Goal: Information Seeking & Learning: Learn about a topic

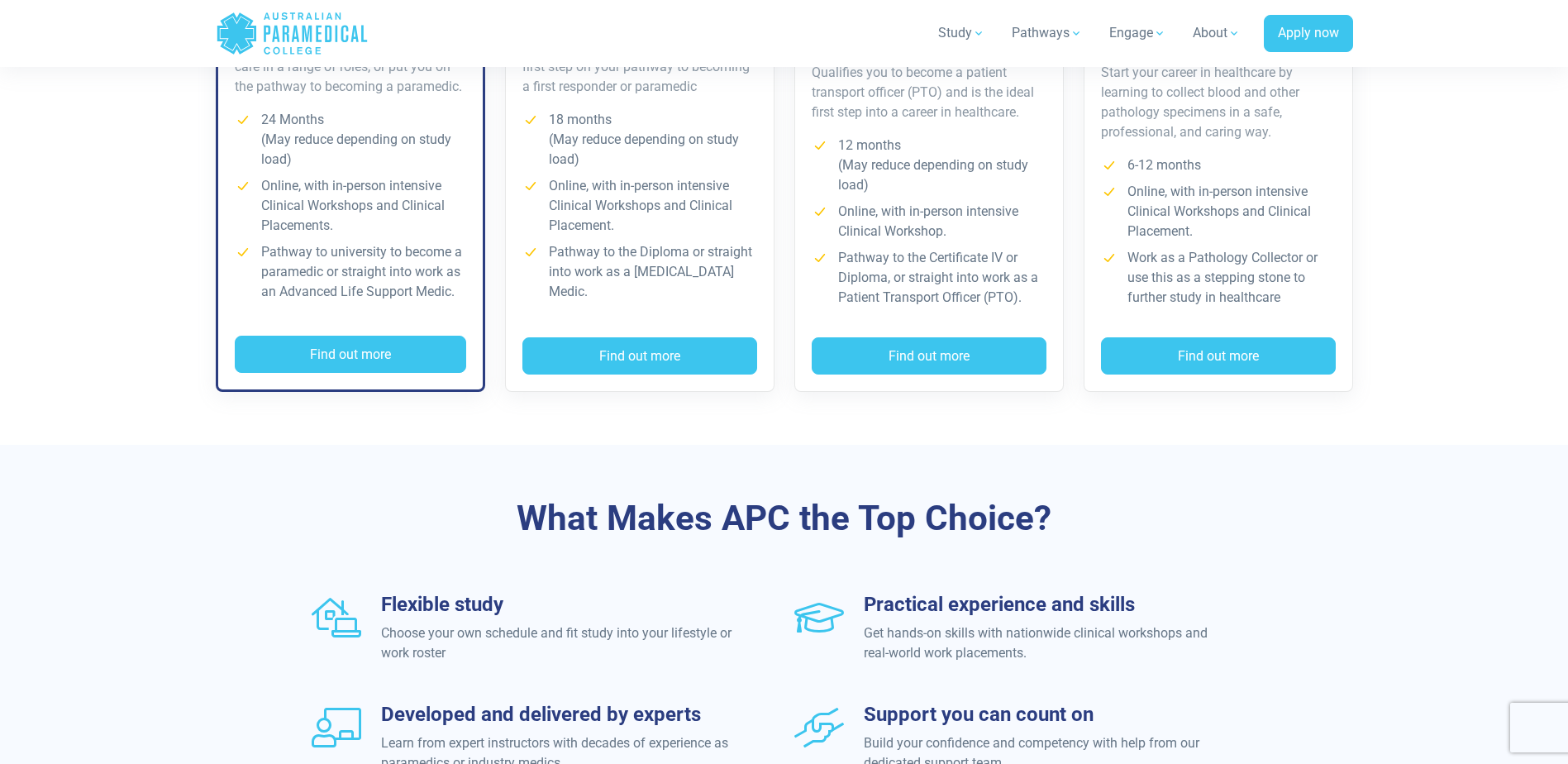
scroll to position [1406, 0]
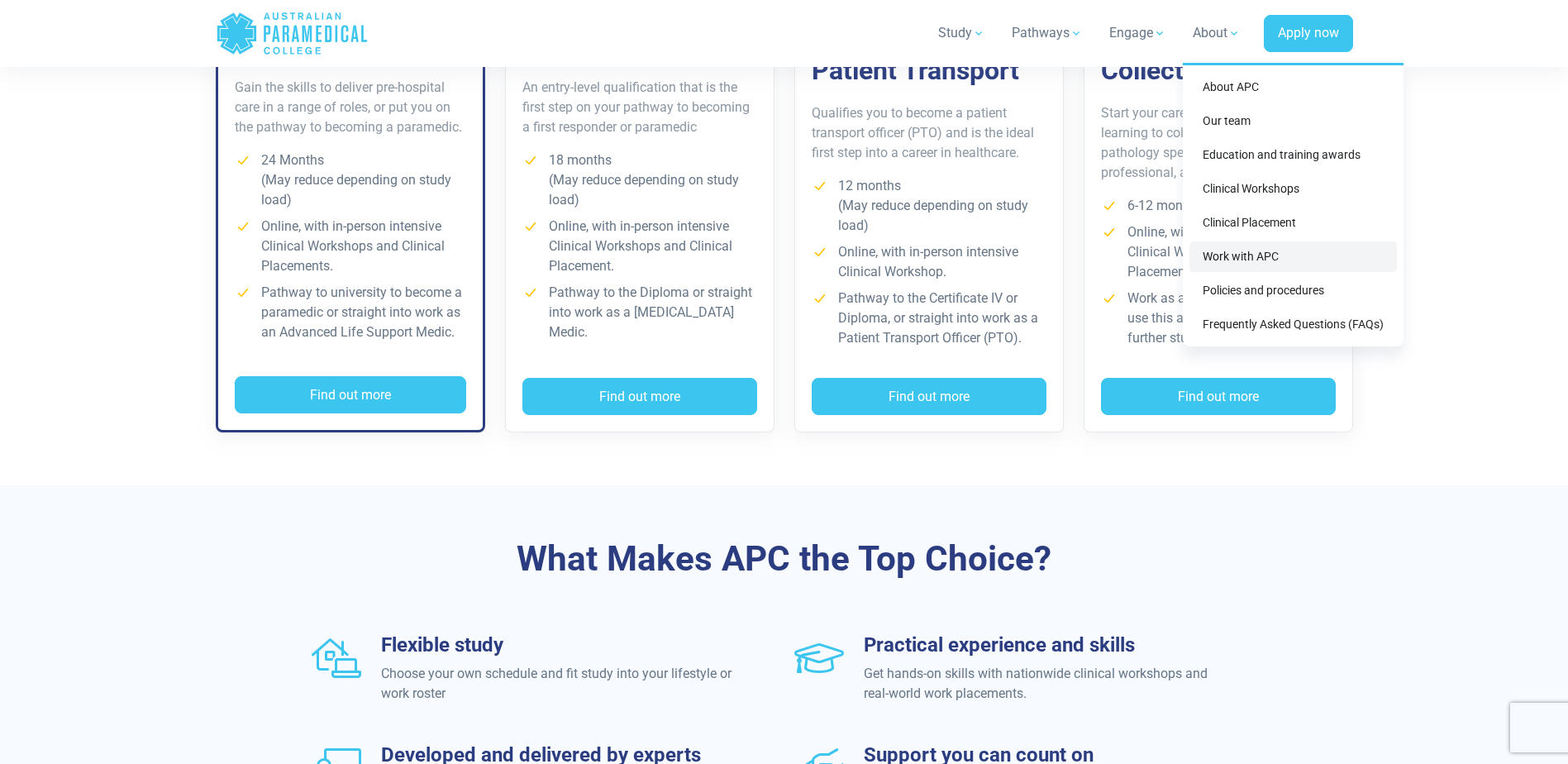
click at [1239, 255] on link "Work with APC" at bounding box center [1294, 257] width 208 height 31
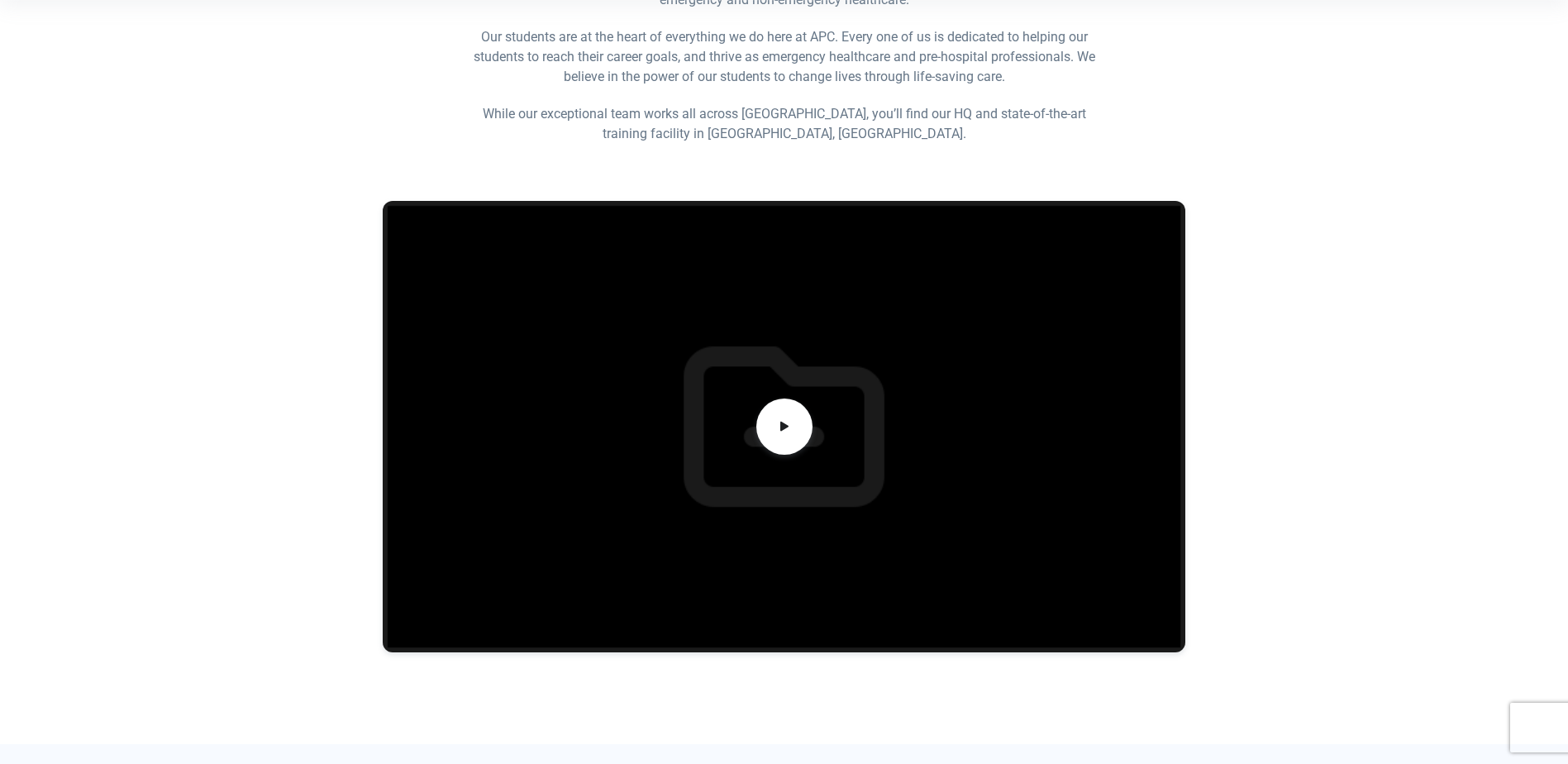
scroll to position [414, 0]
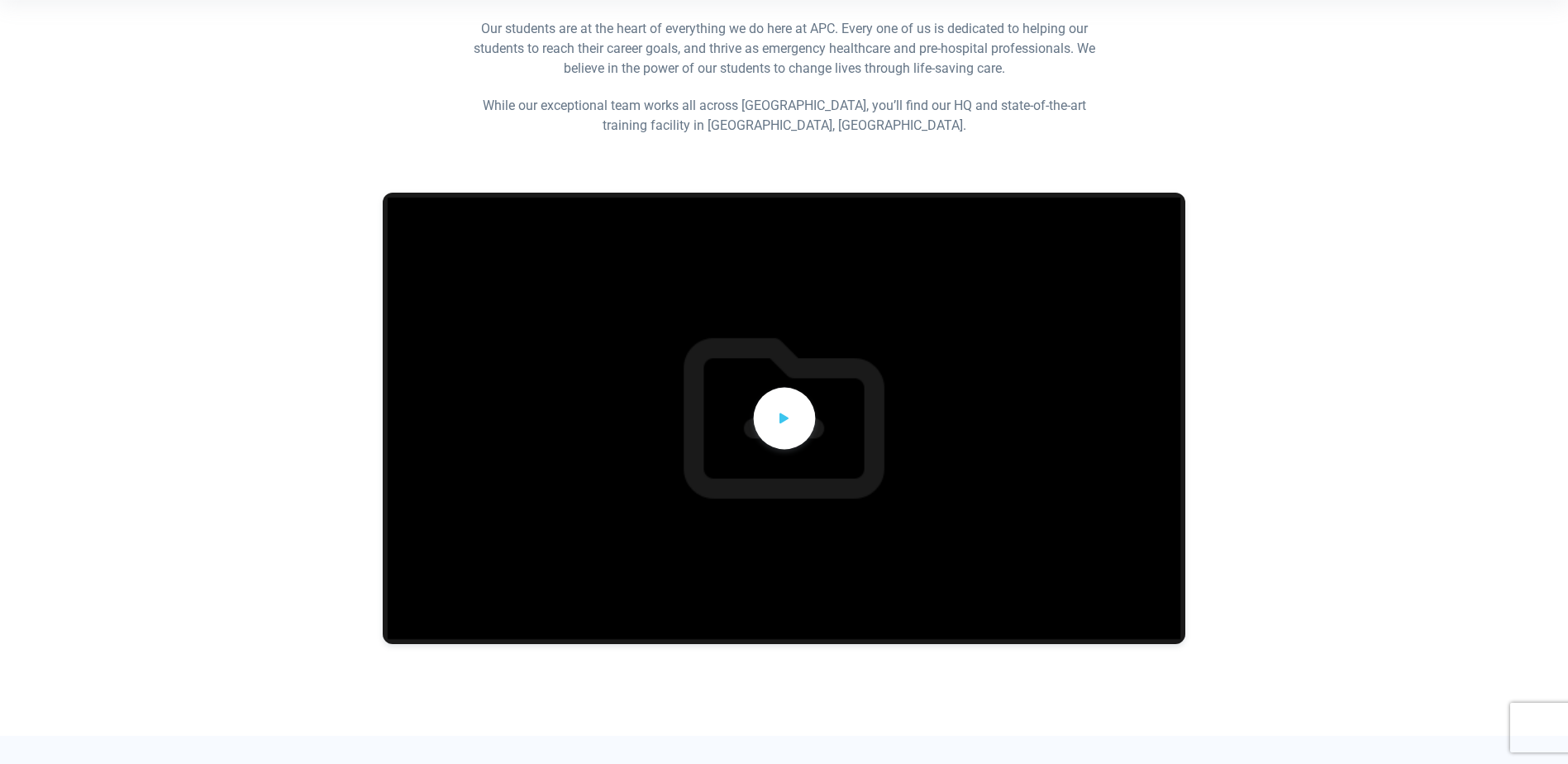
click at [785, 412] on icon at bounding box center [784, 418] width 18 height 27
click at [284, 377] on div at bounding box center [784, 455] width 1157 height 563
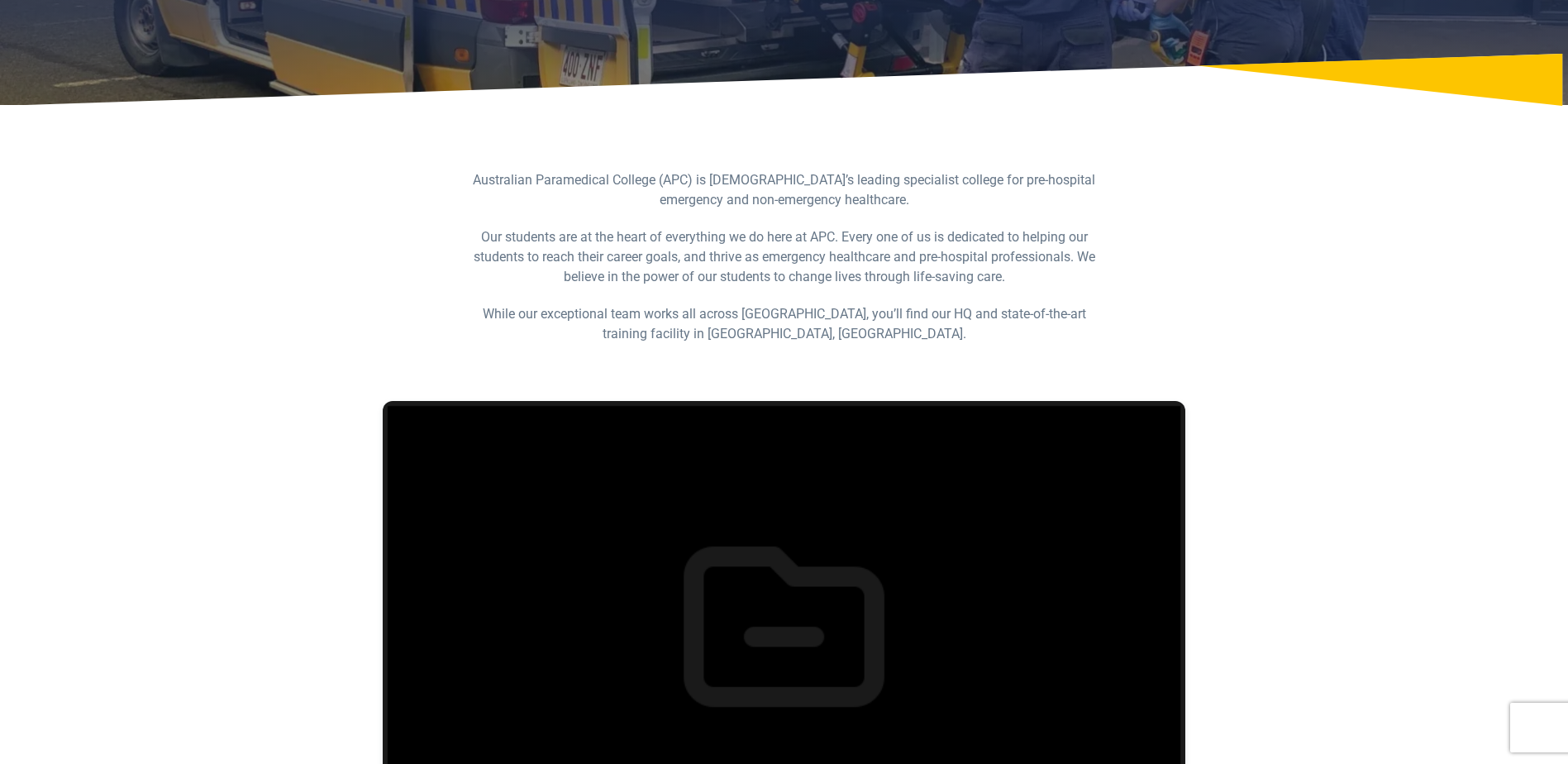
scroll to position [579, 0]
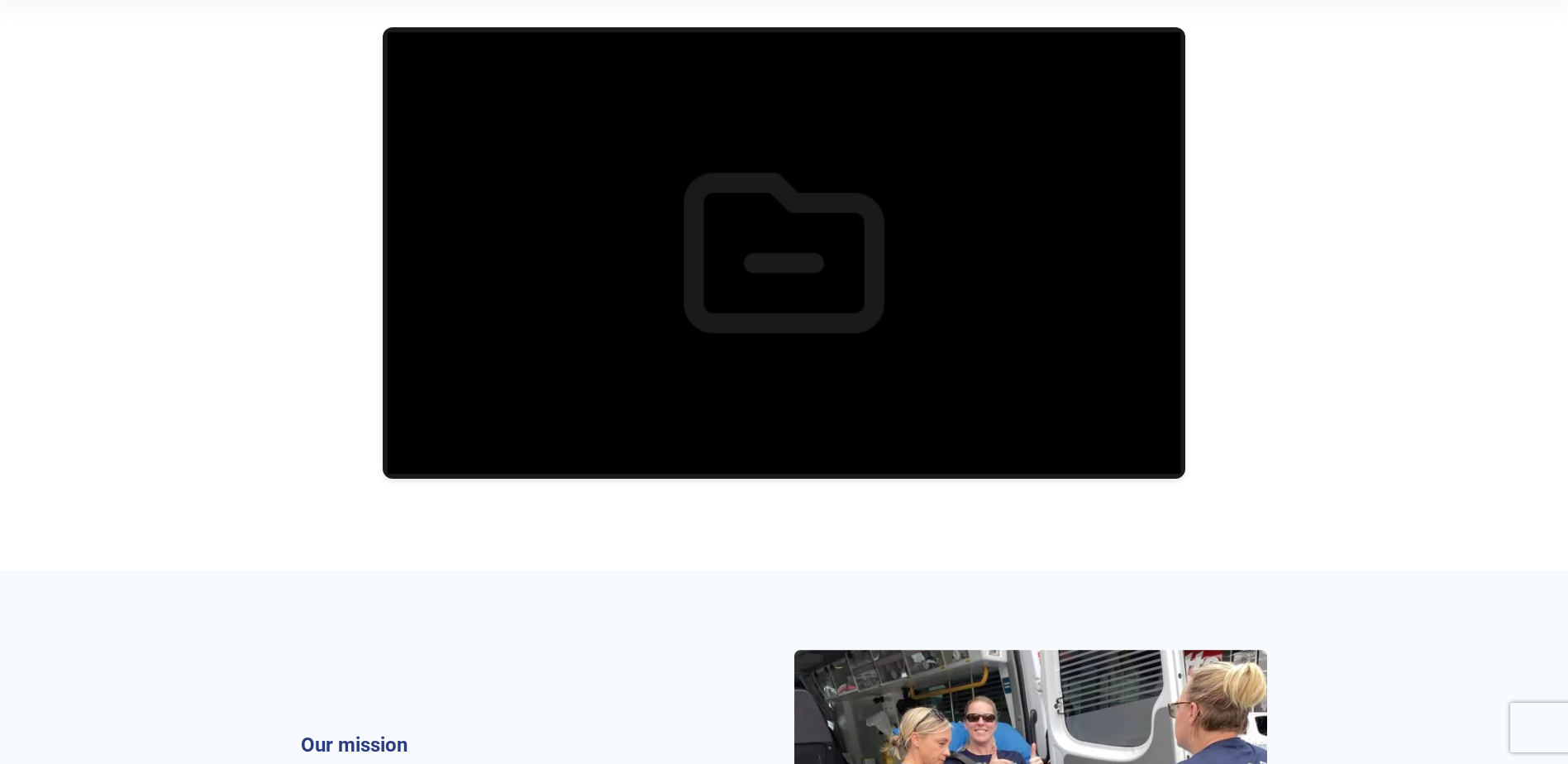
click at [851, 295] on div at bounding box center [784, 253] width 803 height 451
click at [852, 295] on div at bounding box center [784, 253] width 803 height 451
click at [801, 274] on div at bounding box center [784, 253] width 803 height 451
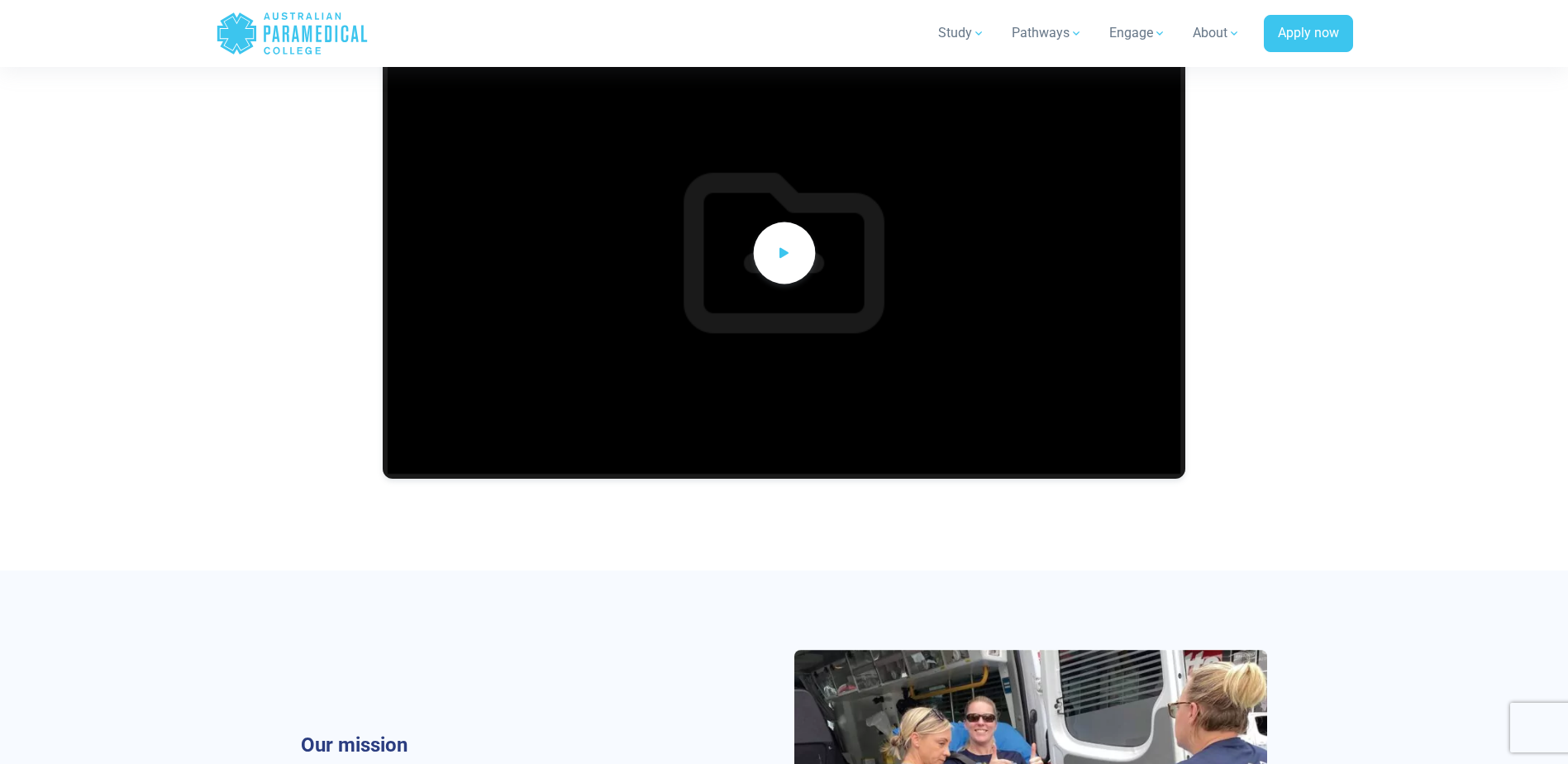
click at [777, 253] on icon at bounding box center [784, 253] width 18 height 27
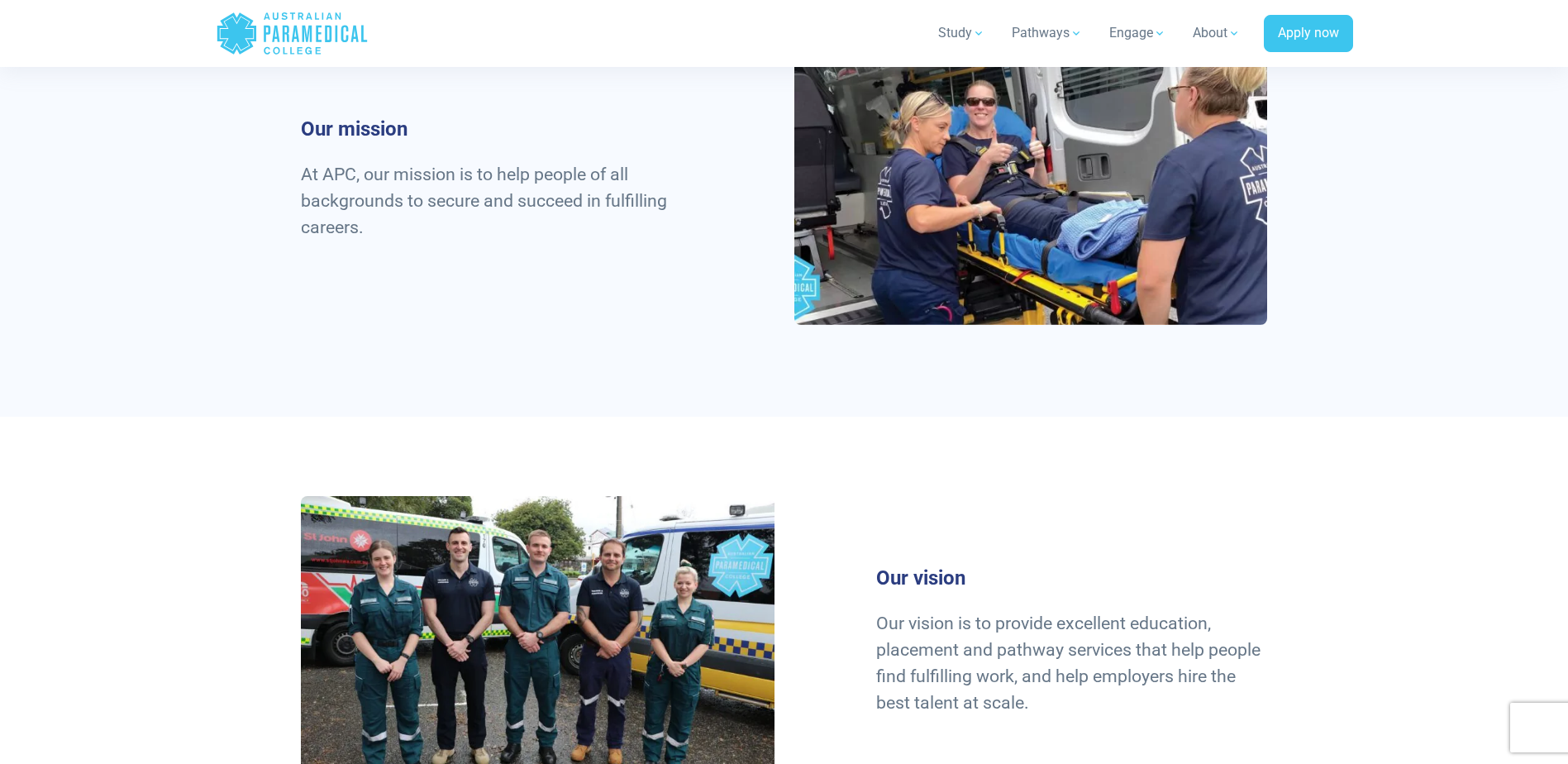
scroll to position [1241, 0]
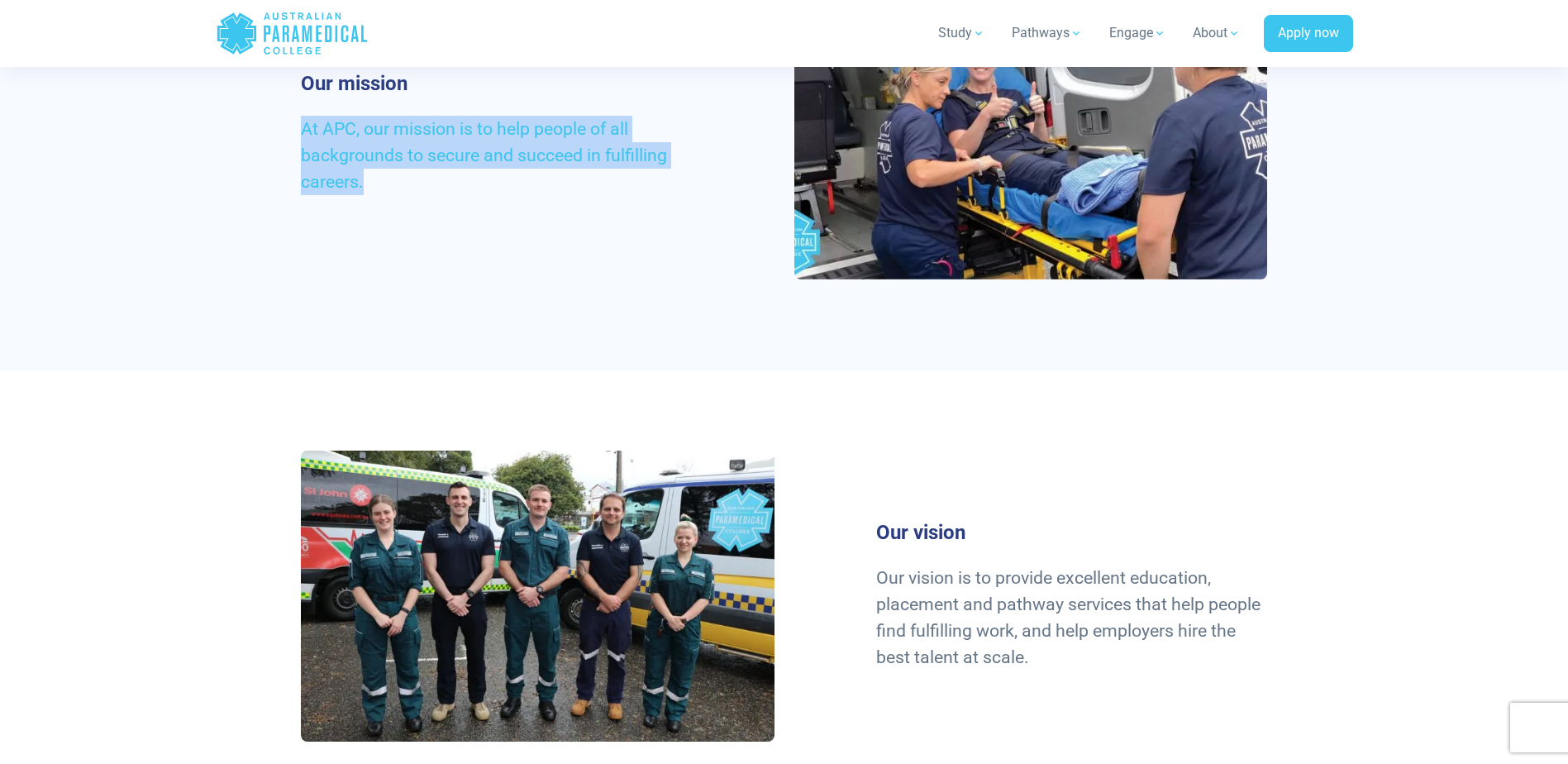
drag, startPoint x: 405, startPoint y: 182, endPoint x: 298, endPoint y: 131, distance: 118.5
click at [298, 131] on div "Our mission At APC, our mission is to help people of all backgrounds to secure …" at bounding box center [496, 140] width 411 height 137
copy span "At APC, our mission is to help people of all backgrounds to secure and succeed …"
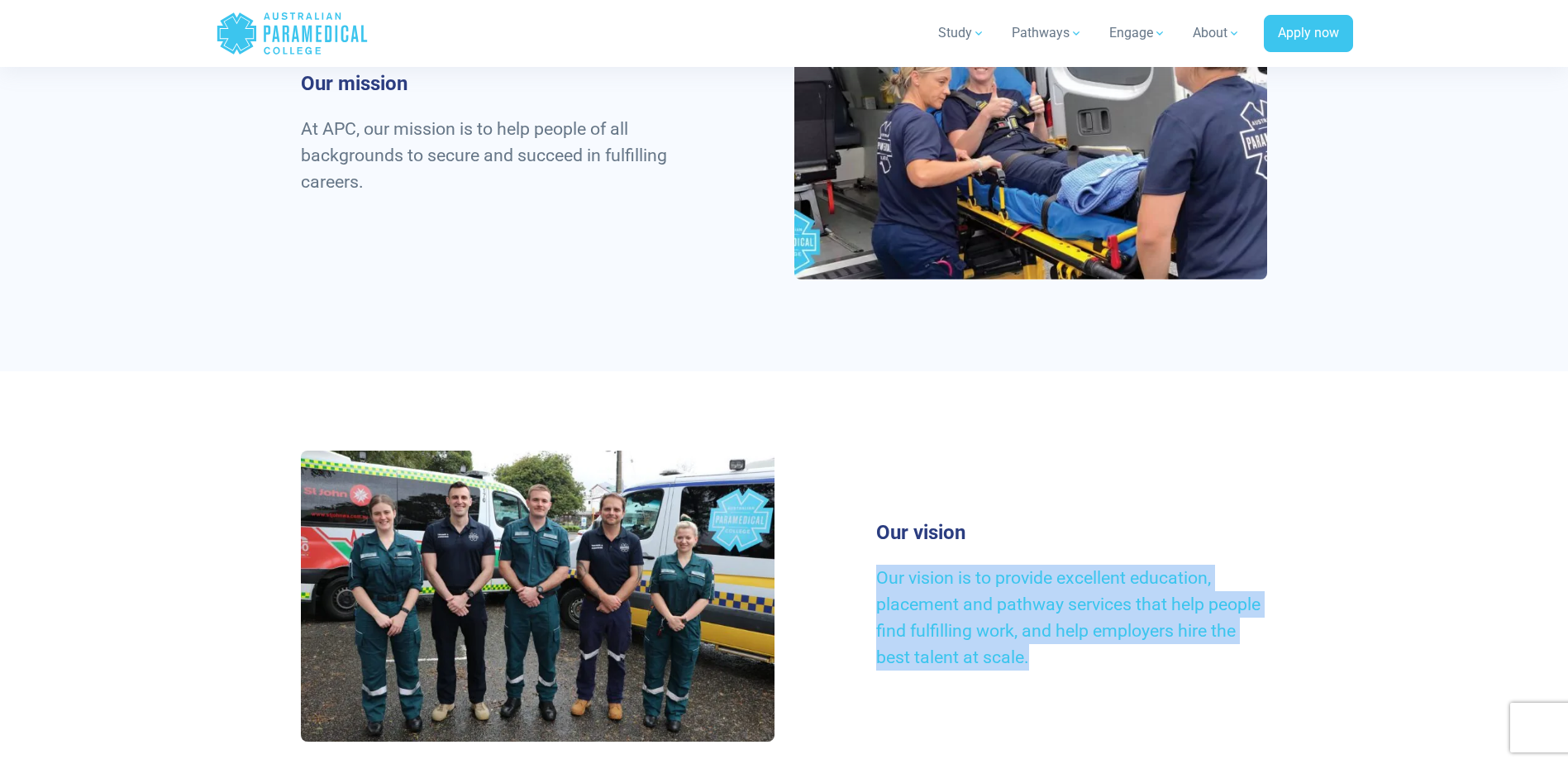
drag, startPoint x: 1052, startPoint y: 652, endPoint x: 879, endPoint y: 583, distance: 186.3
click at [879, 583] on p "Our vision is to provide excellent education, placement and pathway services th…" at bounding box center [1071, 618] width 391 height 106
copy span "Our vision is to provide excellent education, placement and pathway services th…"
